Goal: Find specific page/section: Find specific page/section

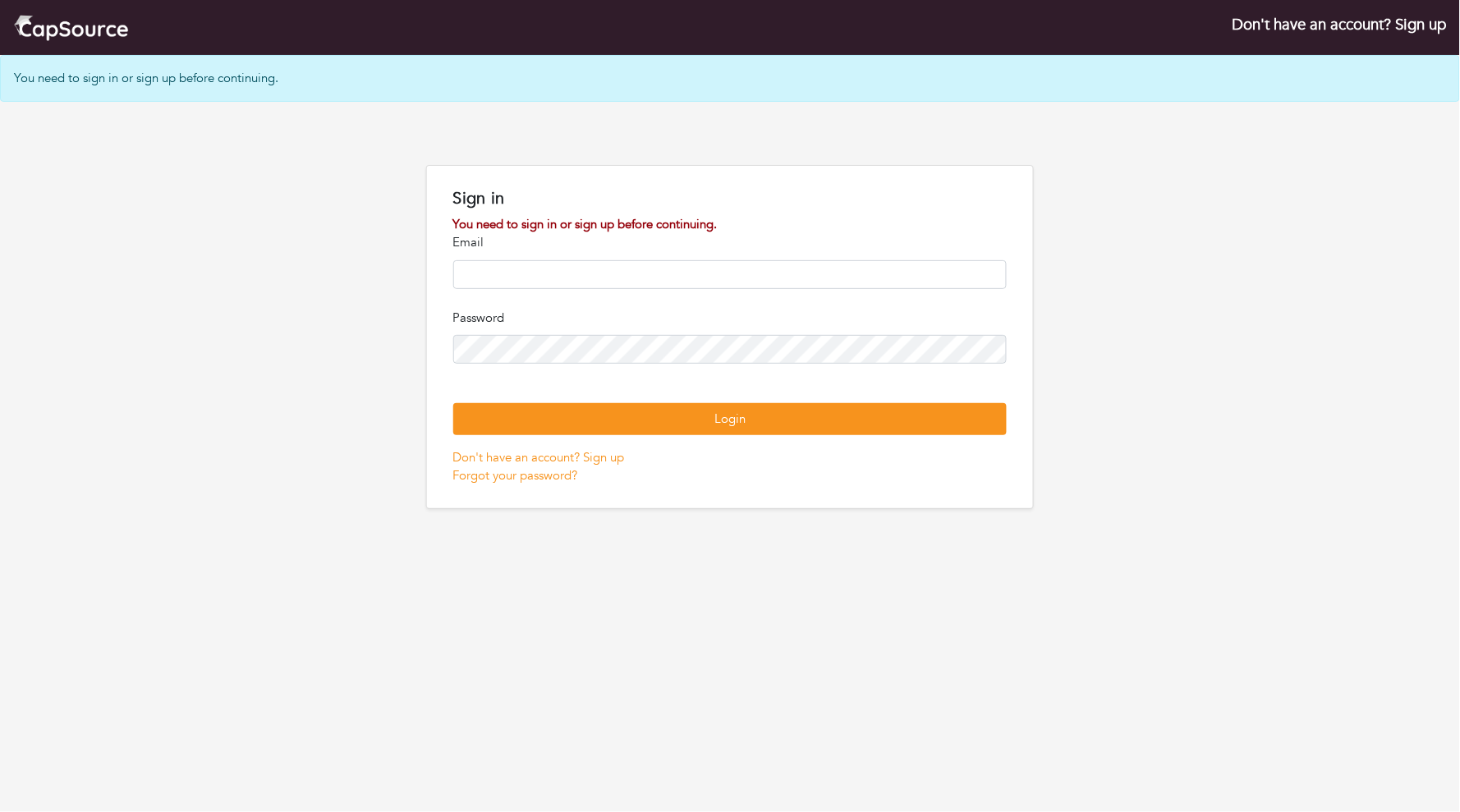
click at [753, 270] on input "email" at bounding box center [730, 274] width 554 height 29
type input "**********"
click at [730, 435] on button "Login" at bounding box center [730, 419] width 554 height 32
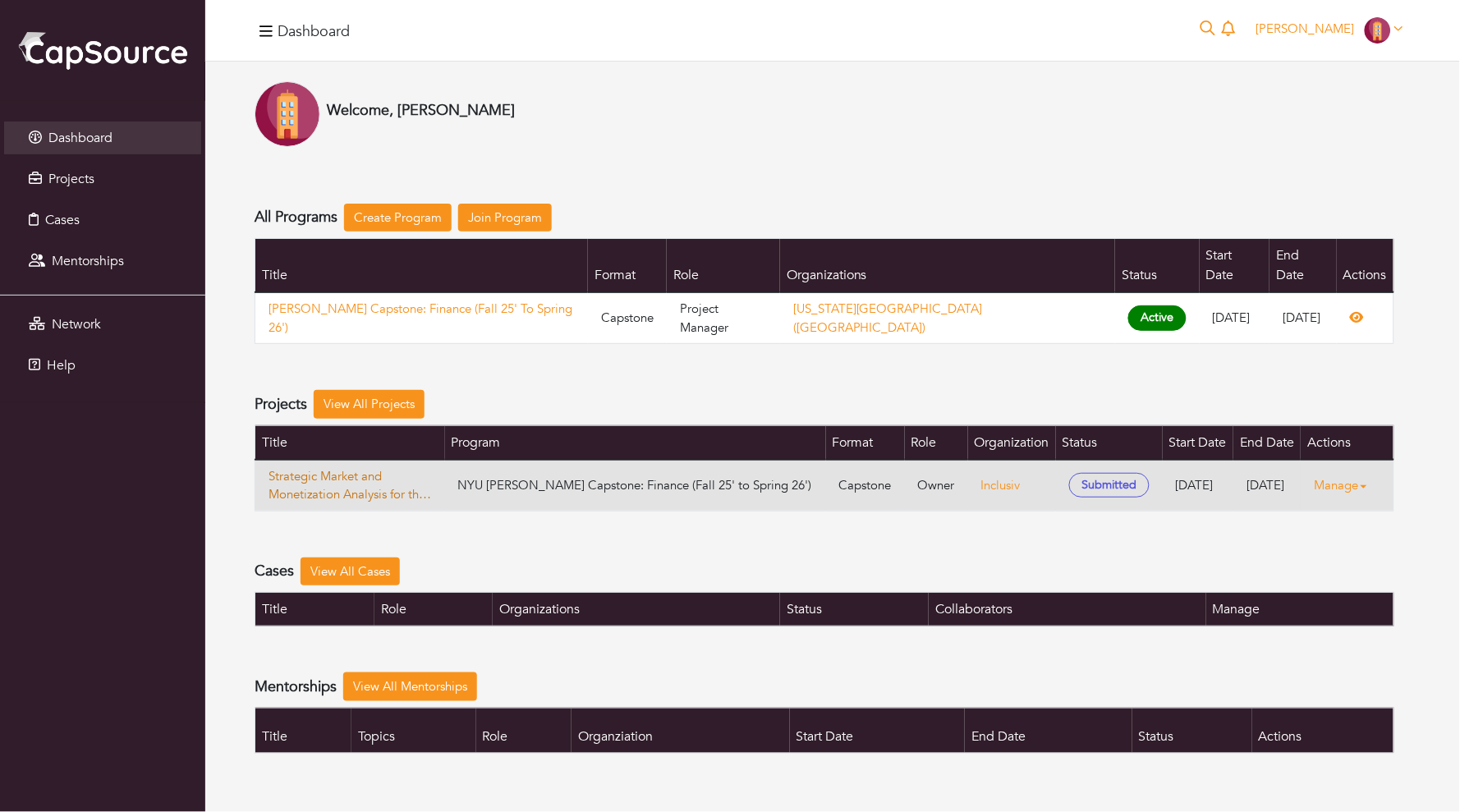
click at [342, 467] on link "Strategic Market and Monetization Analysis for the Financial Inclusion Data Ana…" at bounding box center [349, 485] width 163 height 37
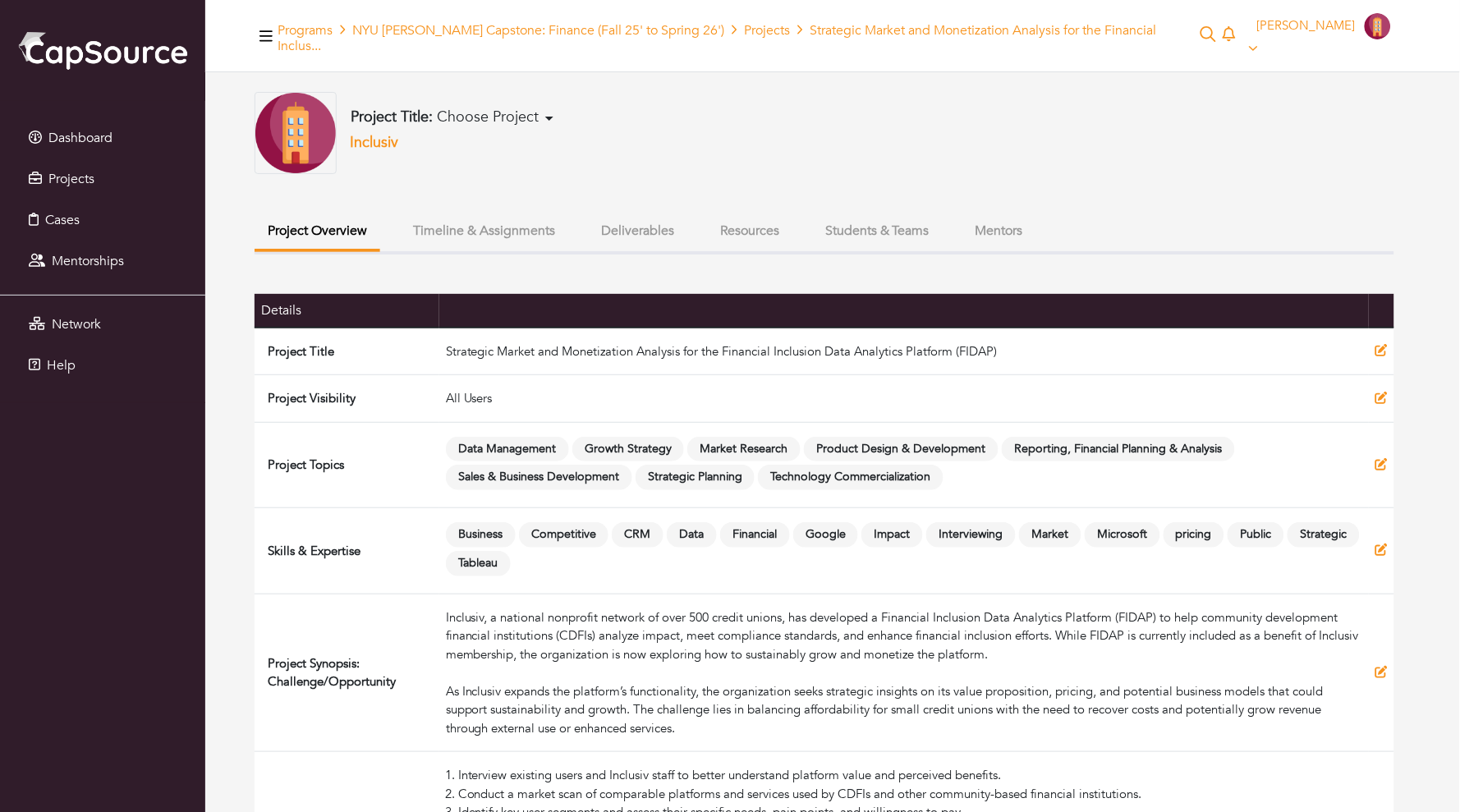
click at [627, 220] on button "Deliverables" at bounding box center [637, 231] width 99 height 36
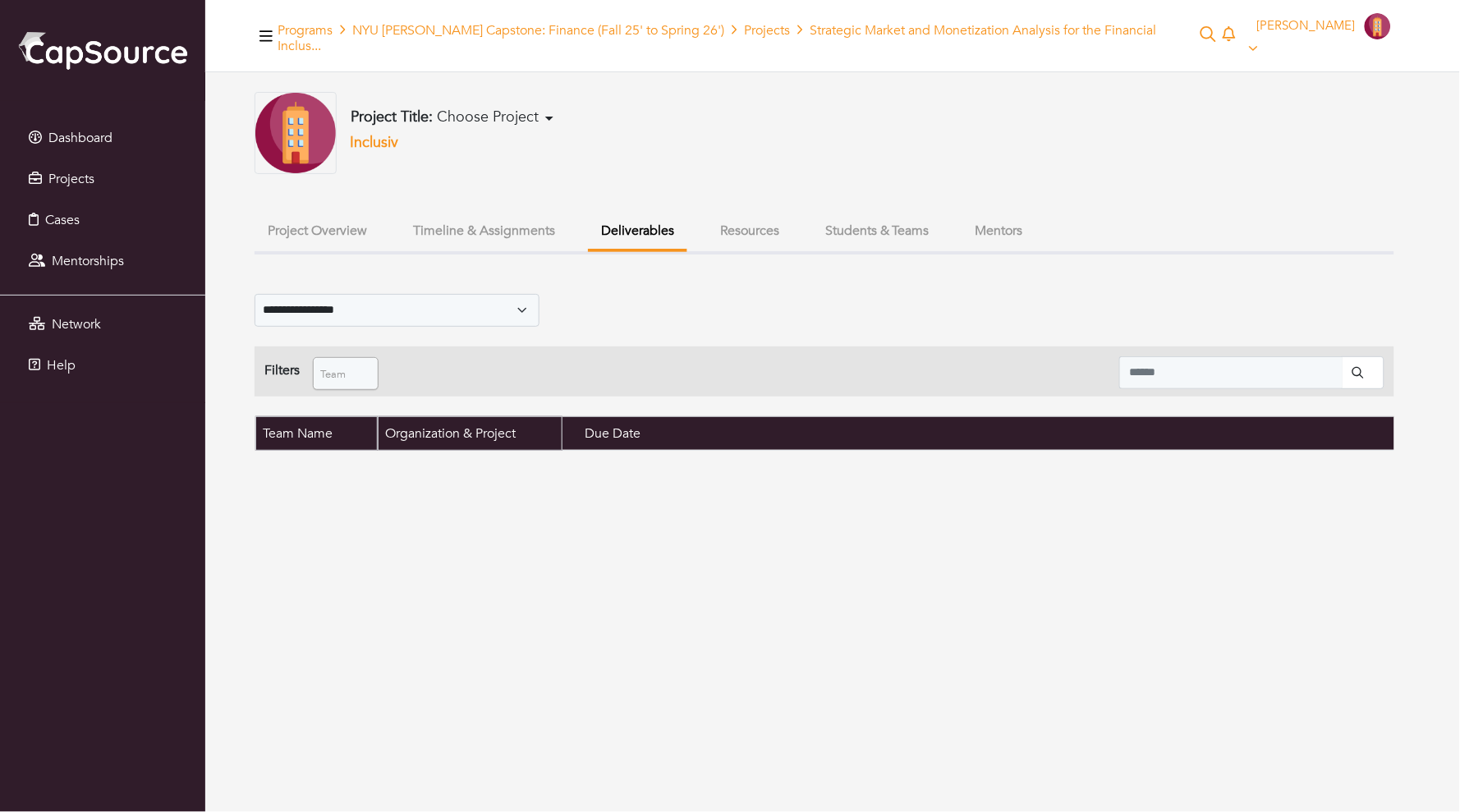
click at [535, 214] on button "Timeline & Assignments" at bounding box center [484, 231] width 168 height 36
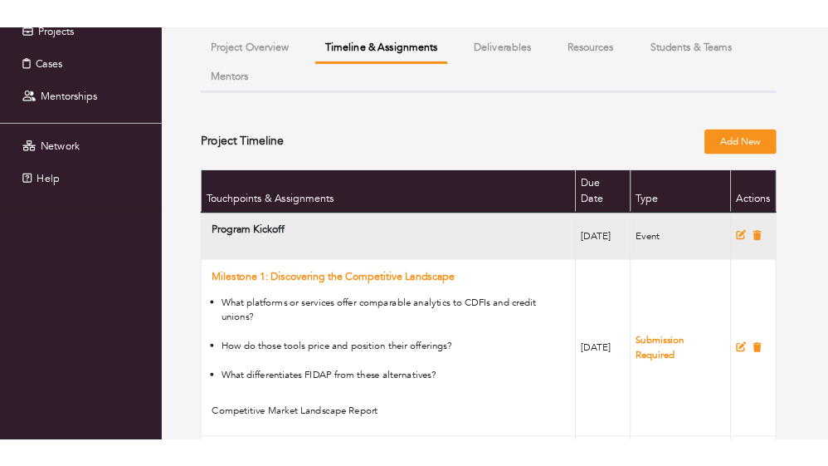
scroll to position [204, 0]
